Goal: Check status: Check status

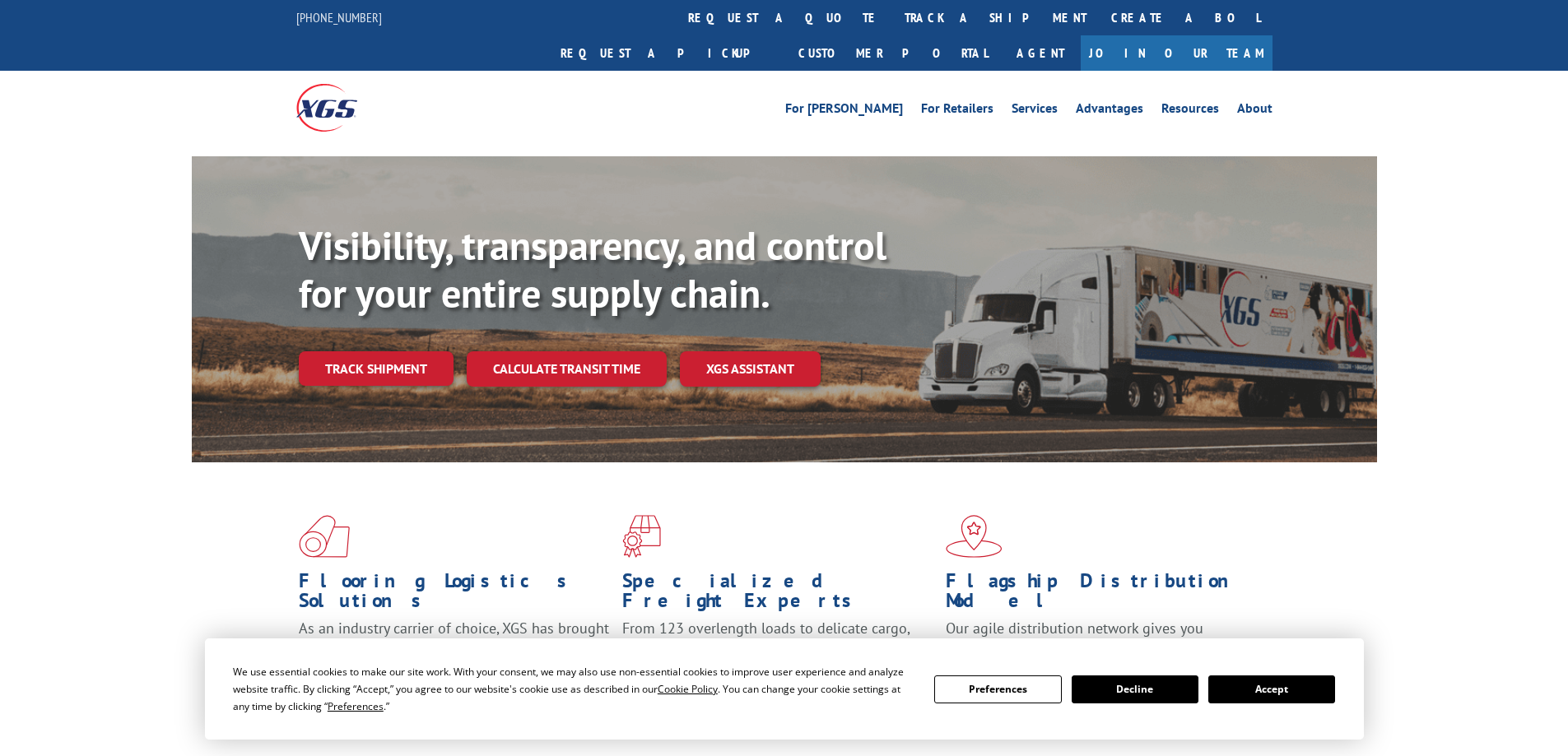
click at [557, 310] on div "Visibility, transparency, and control for your entire supply chain. Track shipm…" at bounding box center [837, 337] width 1079 height 229
click at [557, 351] on link "Calculate transit time" at bounding box center [567, 369] width 200 height 35
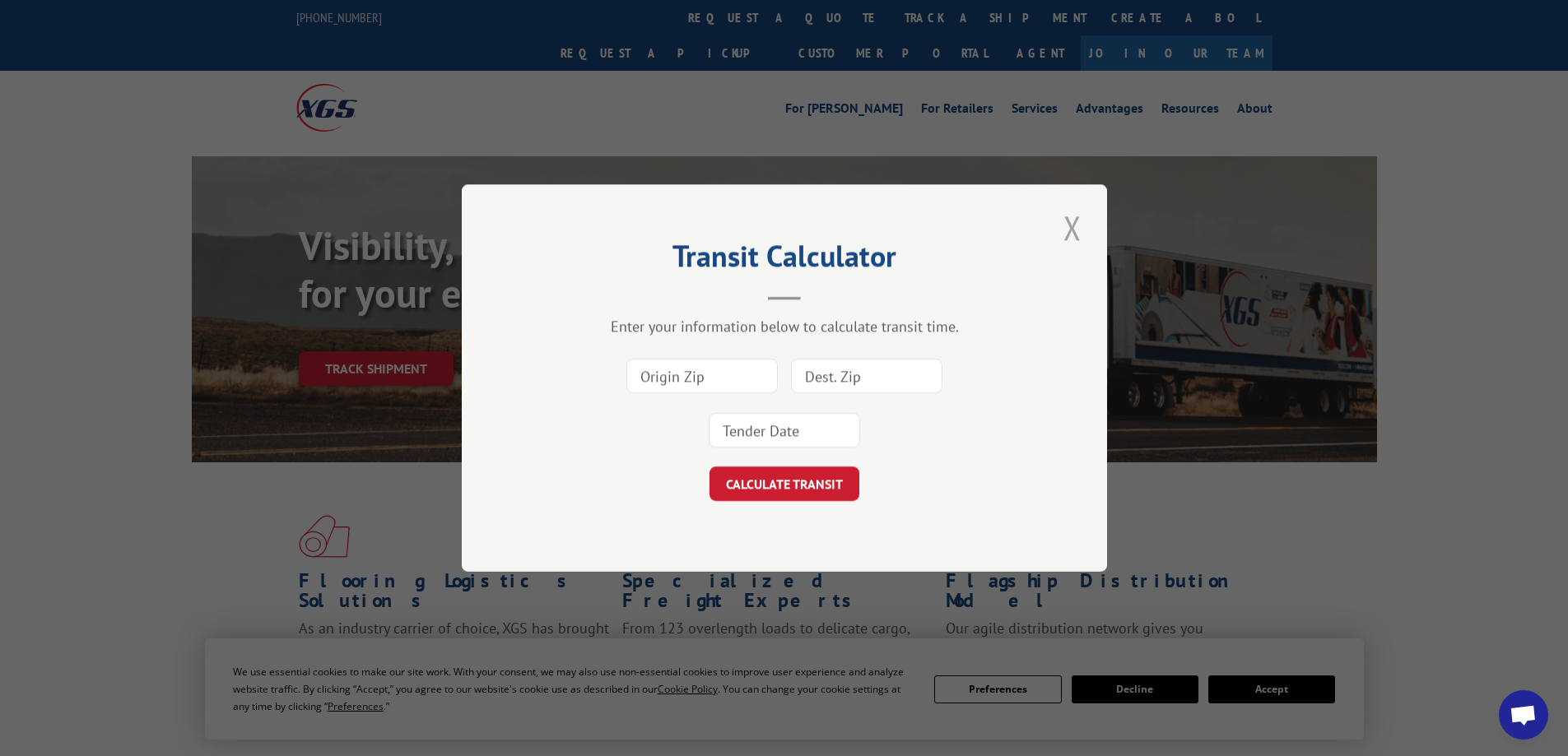
click at [1071, 229] on button "Close modal" at bounding box center [1072, 227] width 28 height 46
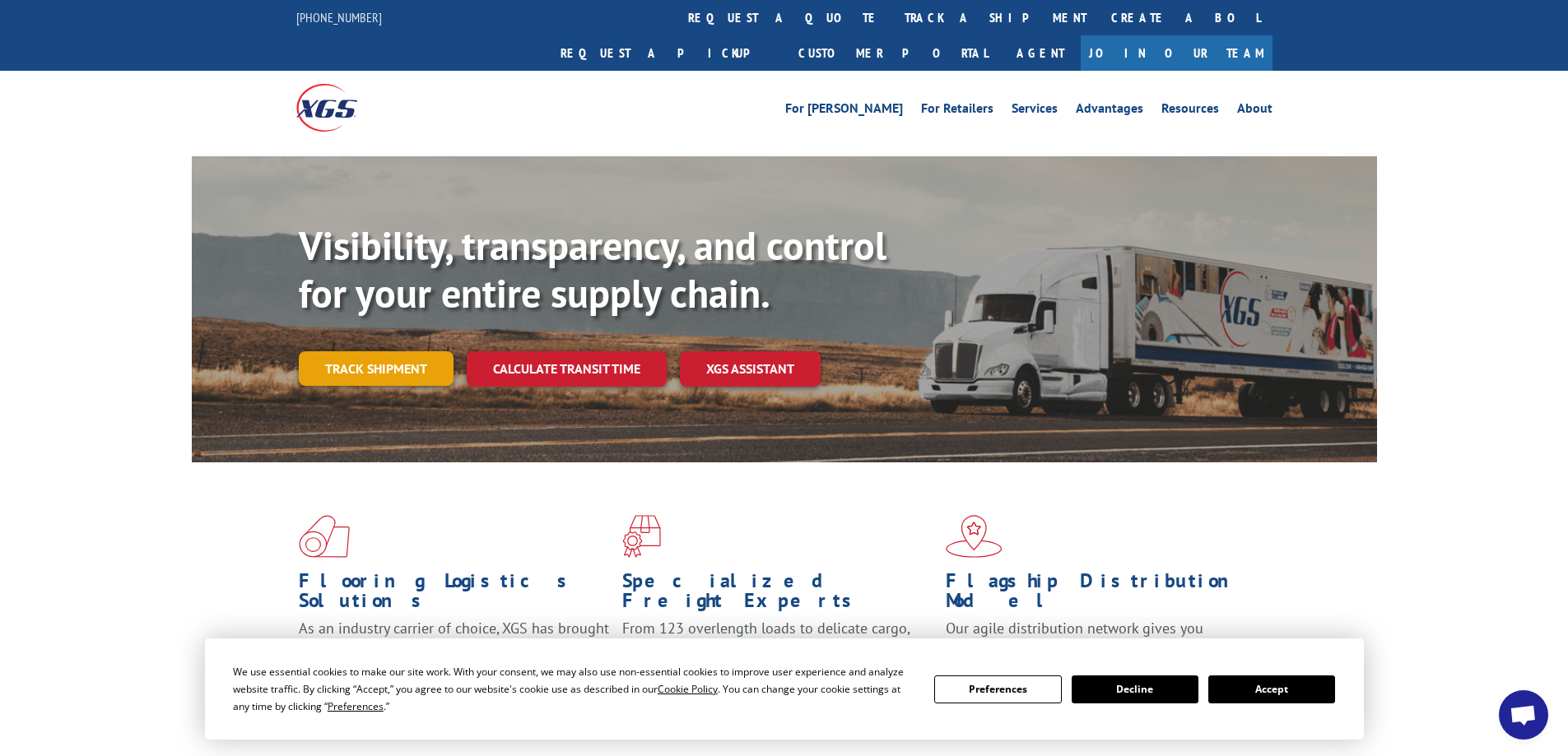
click at [323, 351] on link "Track shipment" at bounding box center [376, 368] width 155 height 34
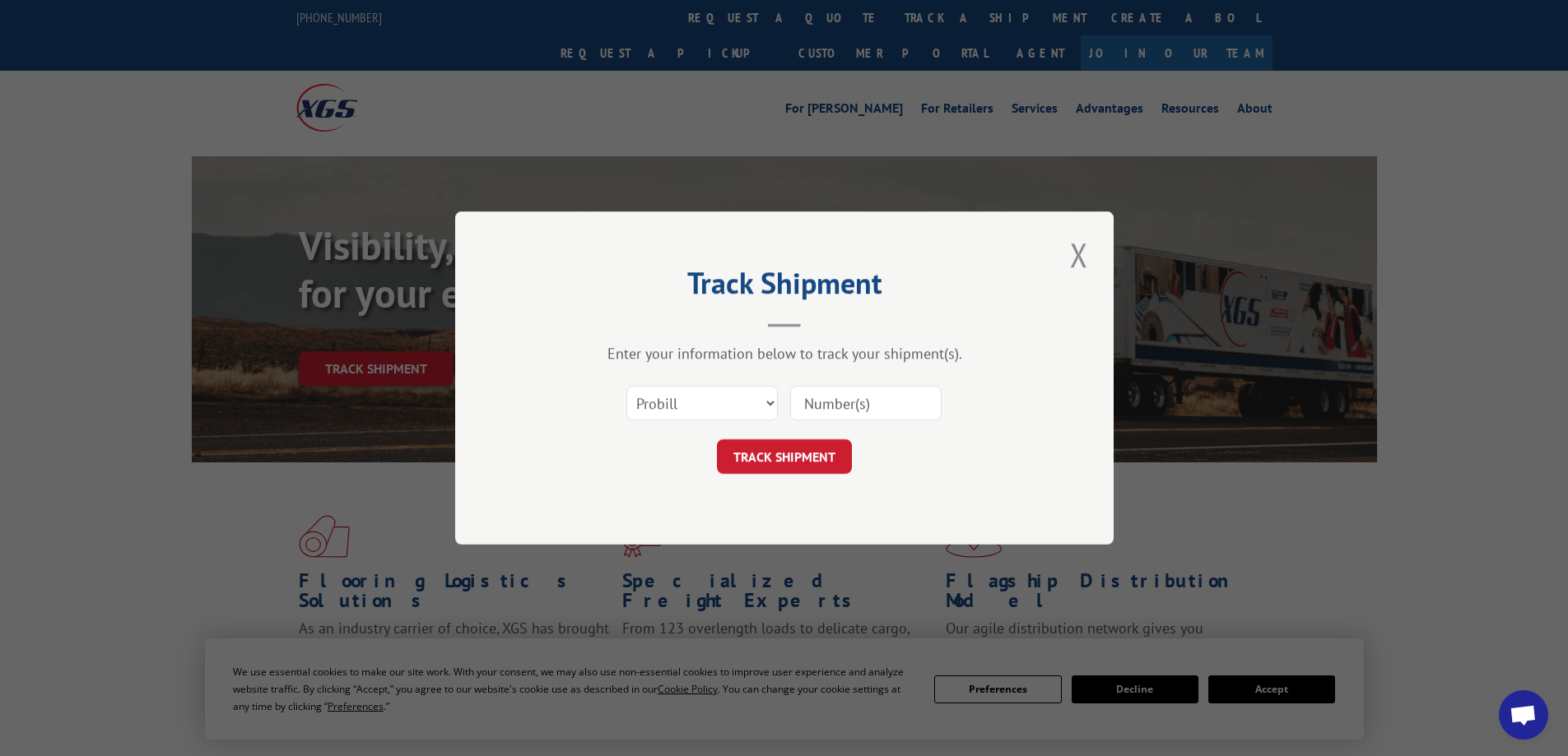
click at [846, 397] on input at bounding box center [866, 403] width 151 height 34
paste input "17505828"
type input "17505828"
click at [802, 462] on button "TRACK SHIPMENT" at bounding box center [784, 456] width 135 height 34
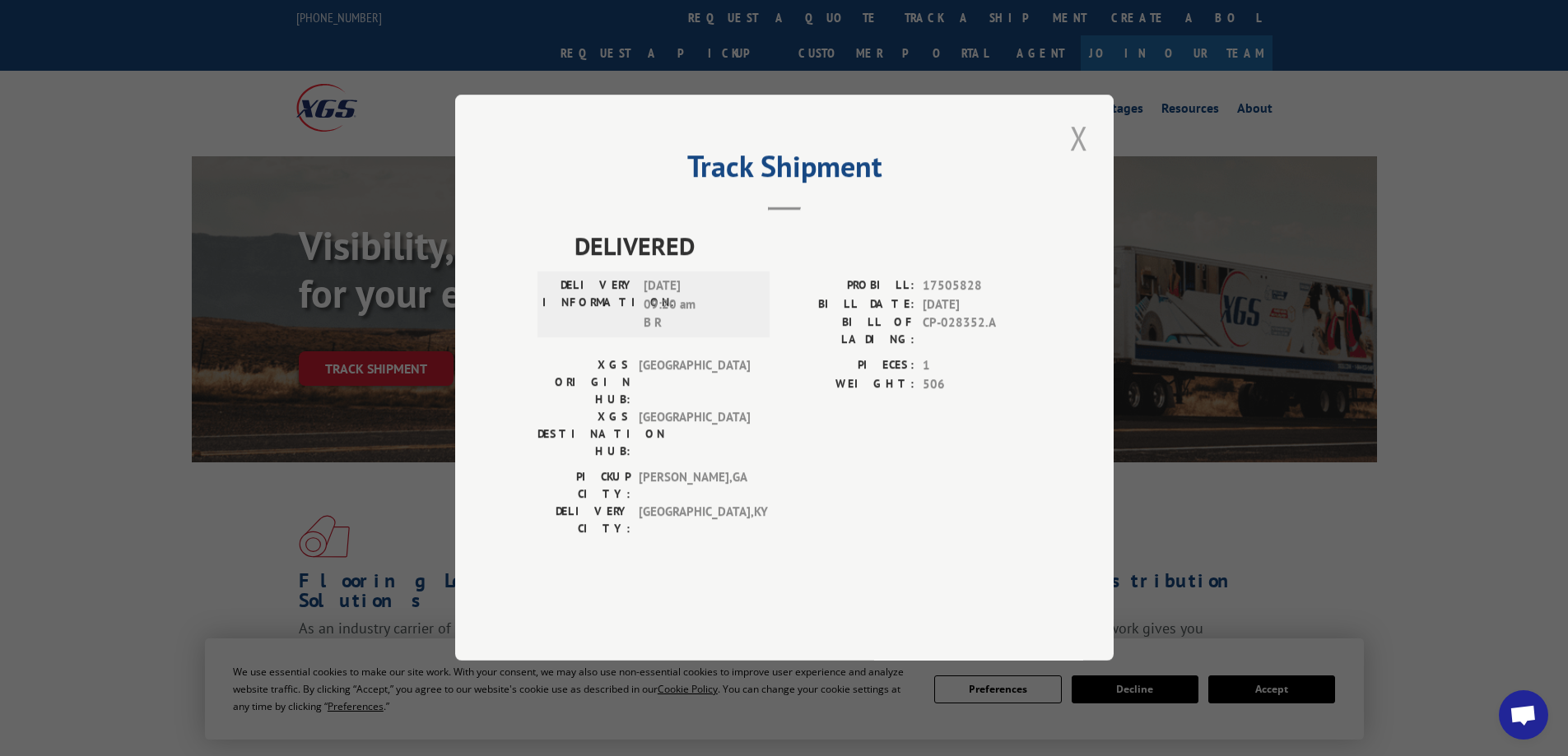
click at [1079, 160] on button "Close modal" at bounding box center [1079, 138] width 28 height 46
